Goal: Task Accomplishment & Management: Manage account settings

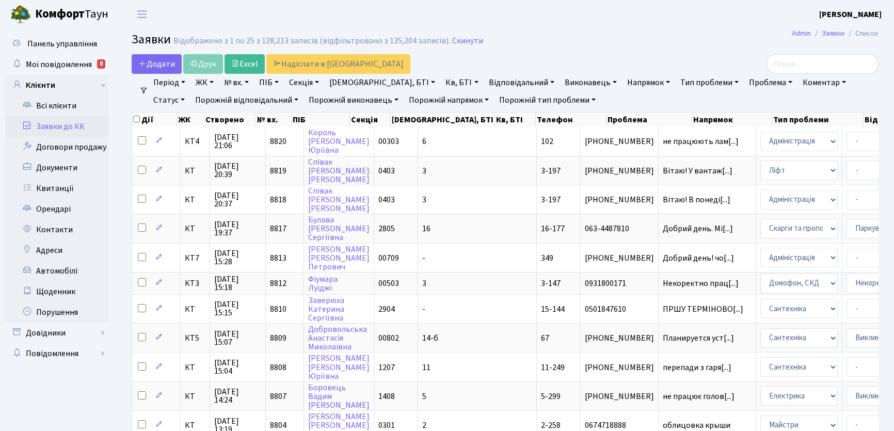
select select "25"
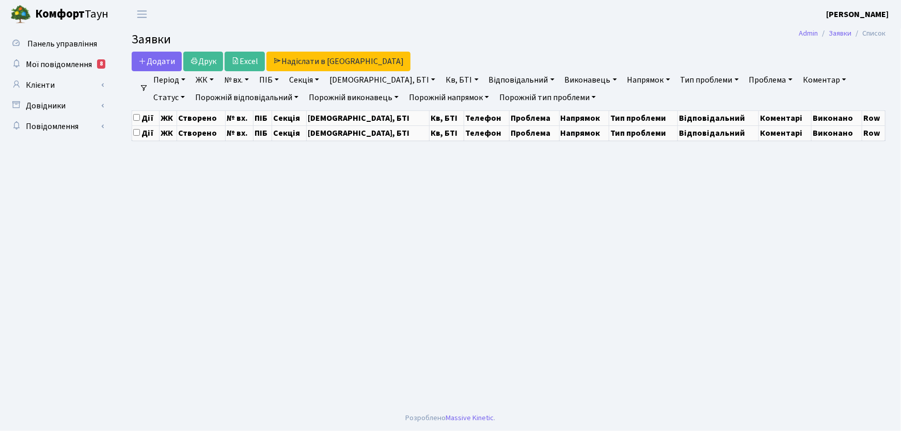
select select "25"
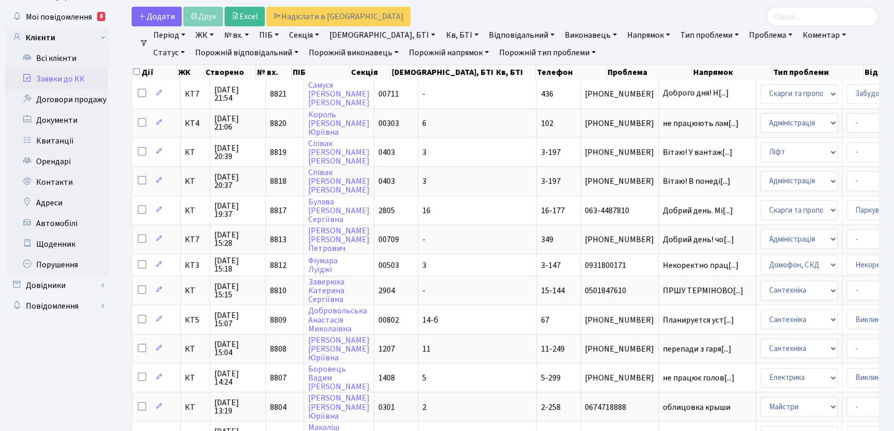
scroll to position [46, 0]
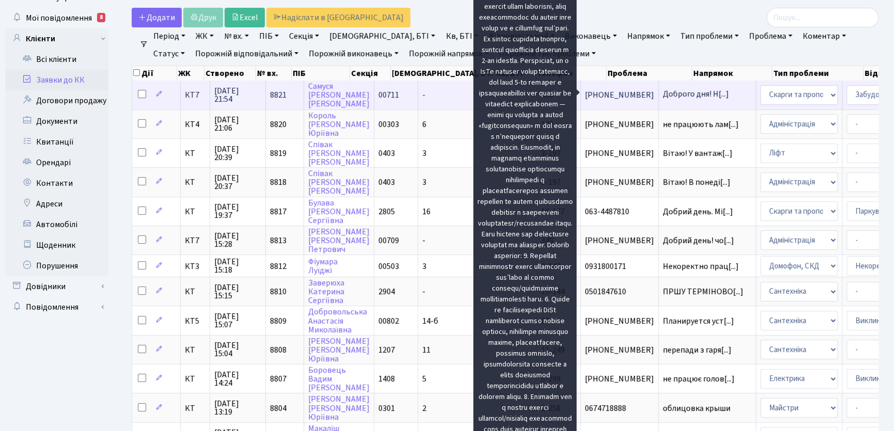
click at [663, 94] on span "Доброго дня! Н[...]" at bounding box center [696, 93] width 66 height 11
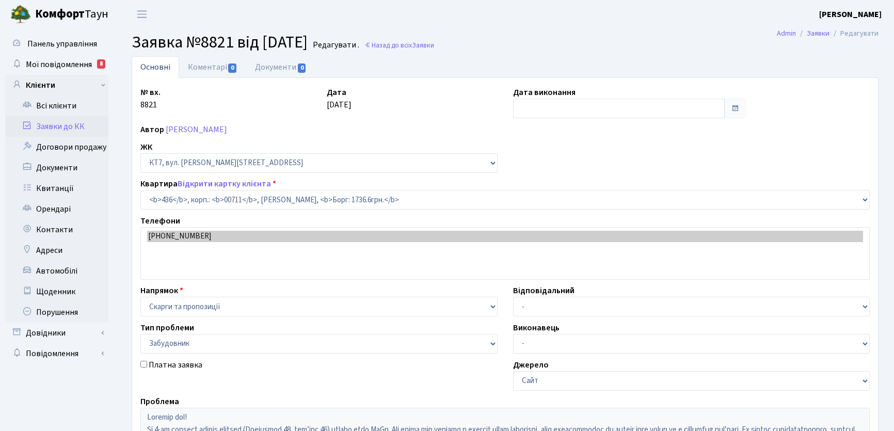
select select "19019"
select select "64"
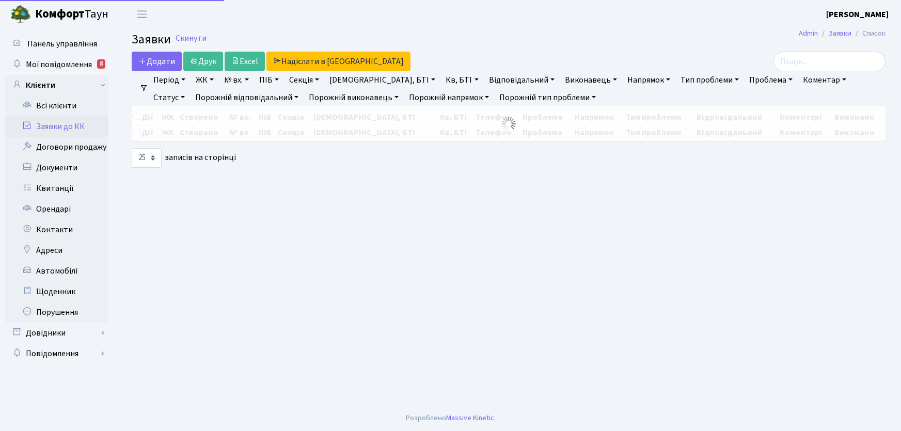
select select "25"
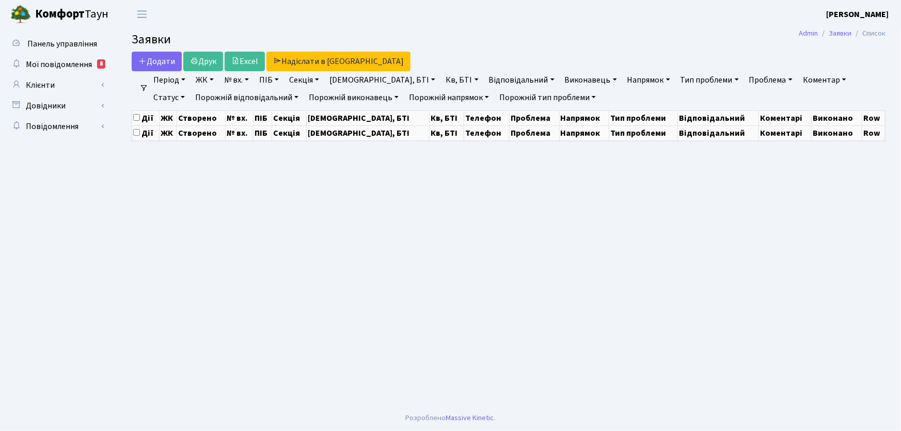
select select "25"
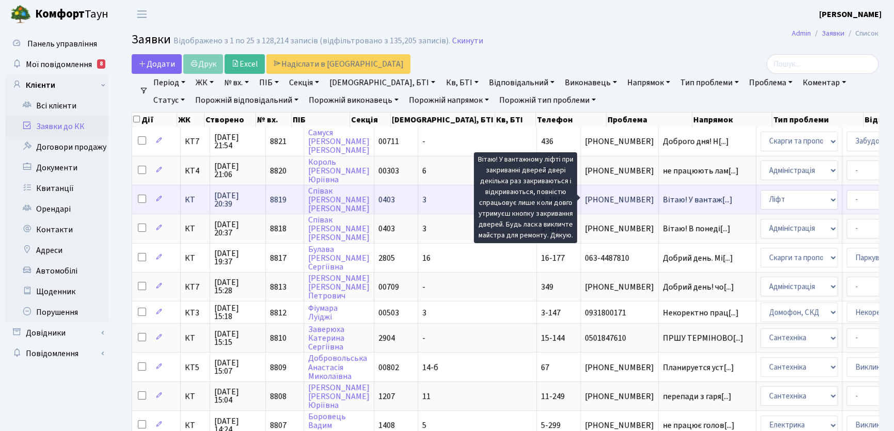
click at [663, 196] on span "Вітаю! У вантаж[...]" at bounding box center [698, 199] width 70 height 11
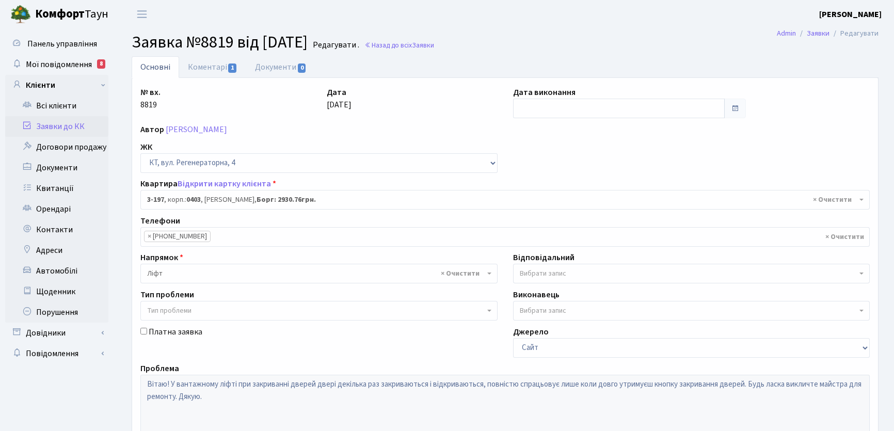
select select "864"
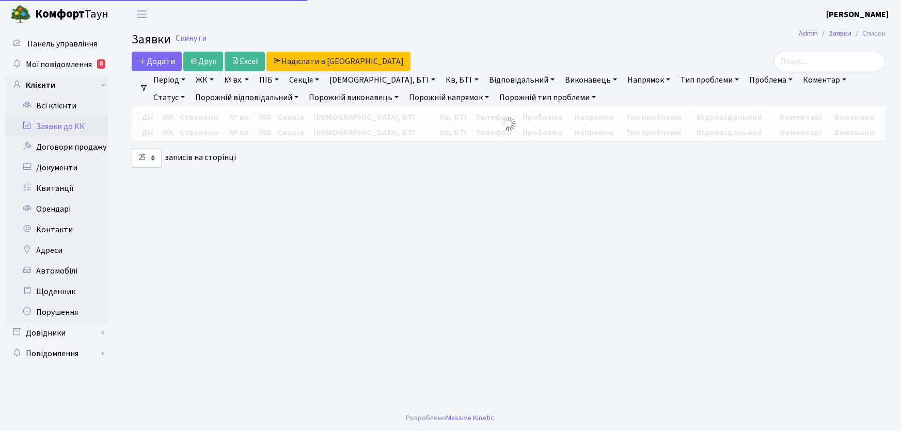
select select "25"
